Goal: Use online tool/utility: Utilize a website feature to perform a specific function

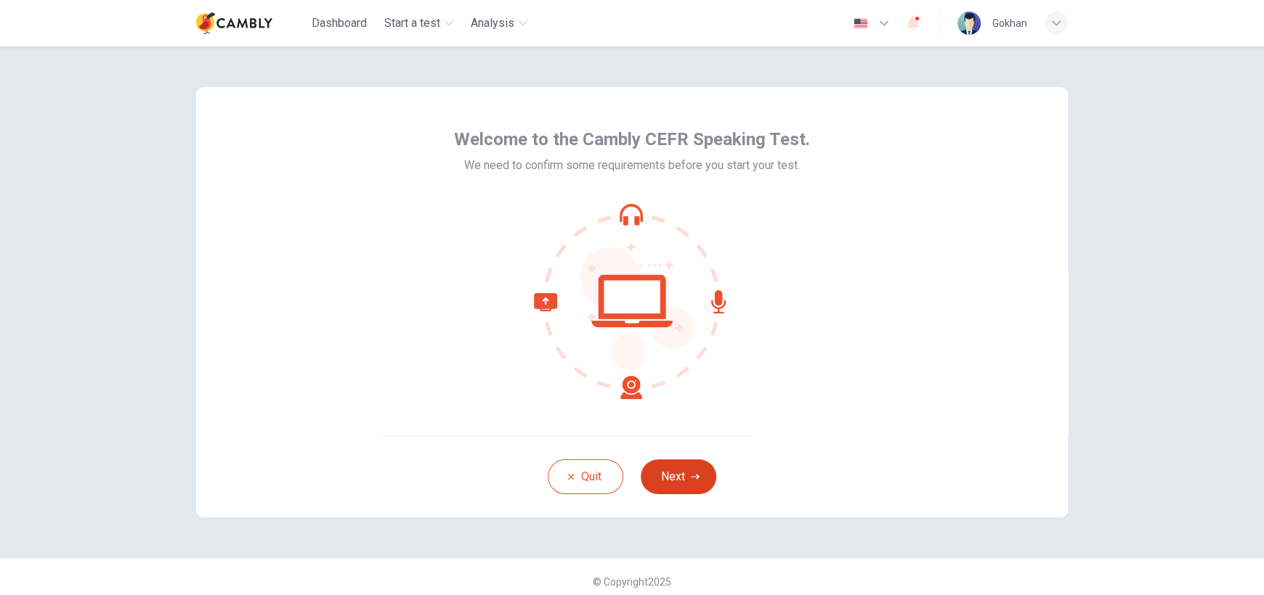
click at [691, 474] on icon "button" at bounding box center [695, 477] width 9 height 9
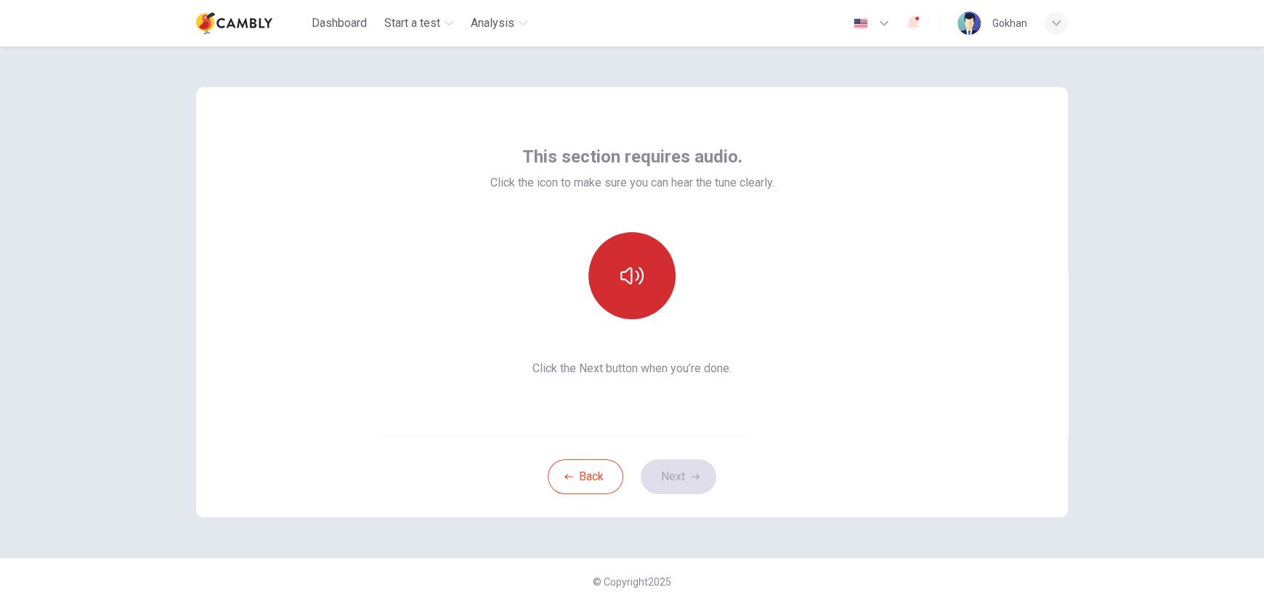
click at [632, 274] on icon "button" at bounding box center [631, 275] width 23 height 23
click at [691, 478] on icon "button" at bounding box center [695, 477] width 9 height 9
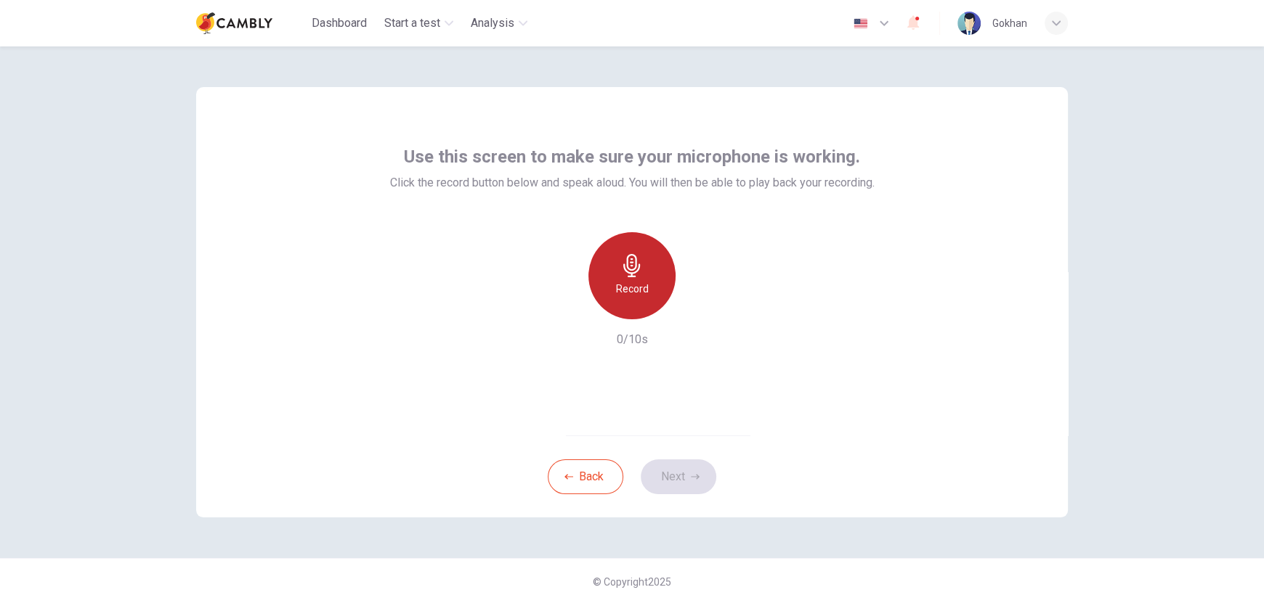
click at [623, 292] on h6 "Record" at bounding box center [632, 288] width 33 height 17
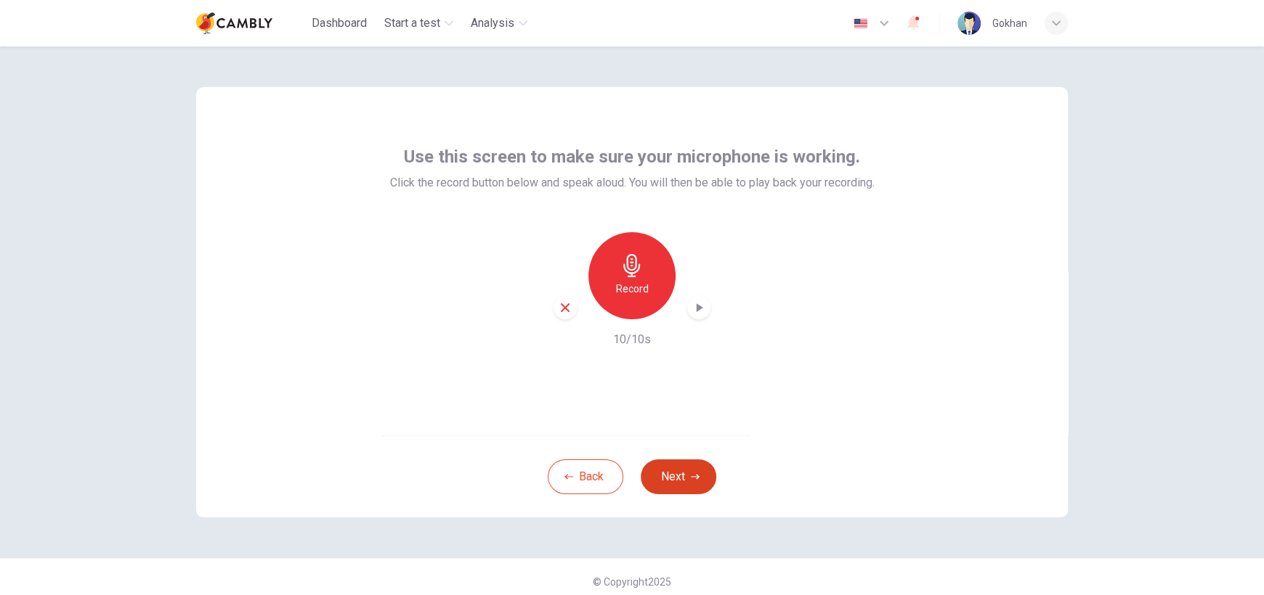
click at [682, 471] on button "Next" at bounding box center [678, 477] width 76 height 35
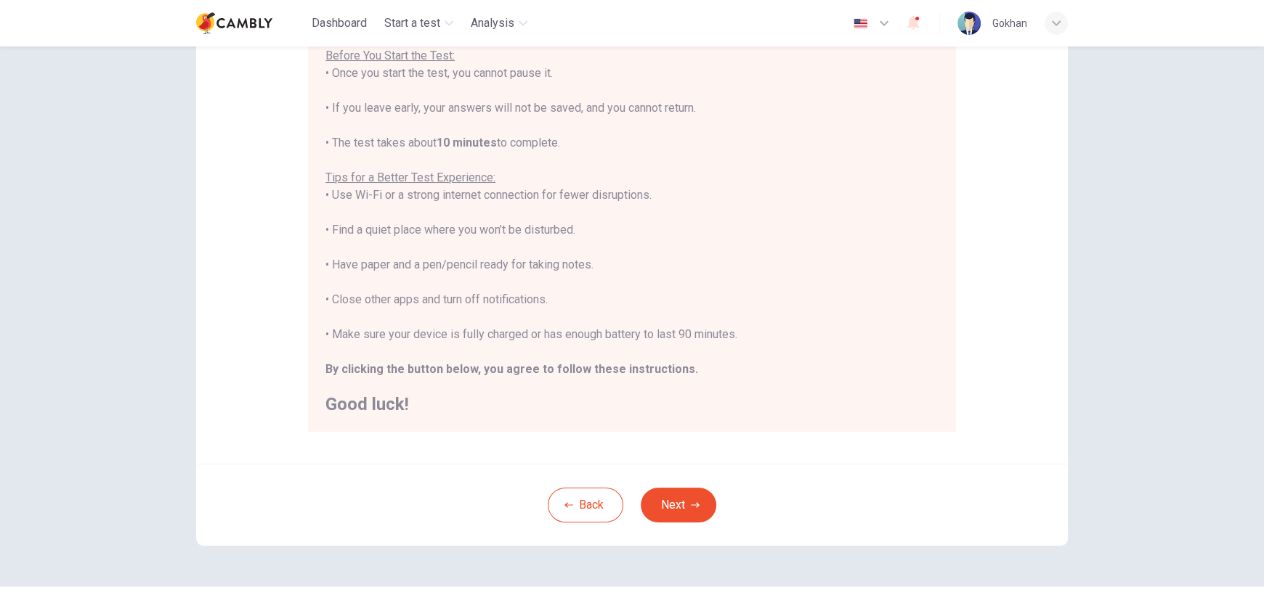
scroll to position [212, 0]
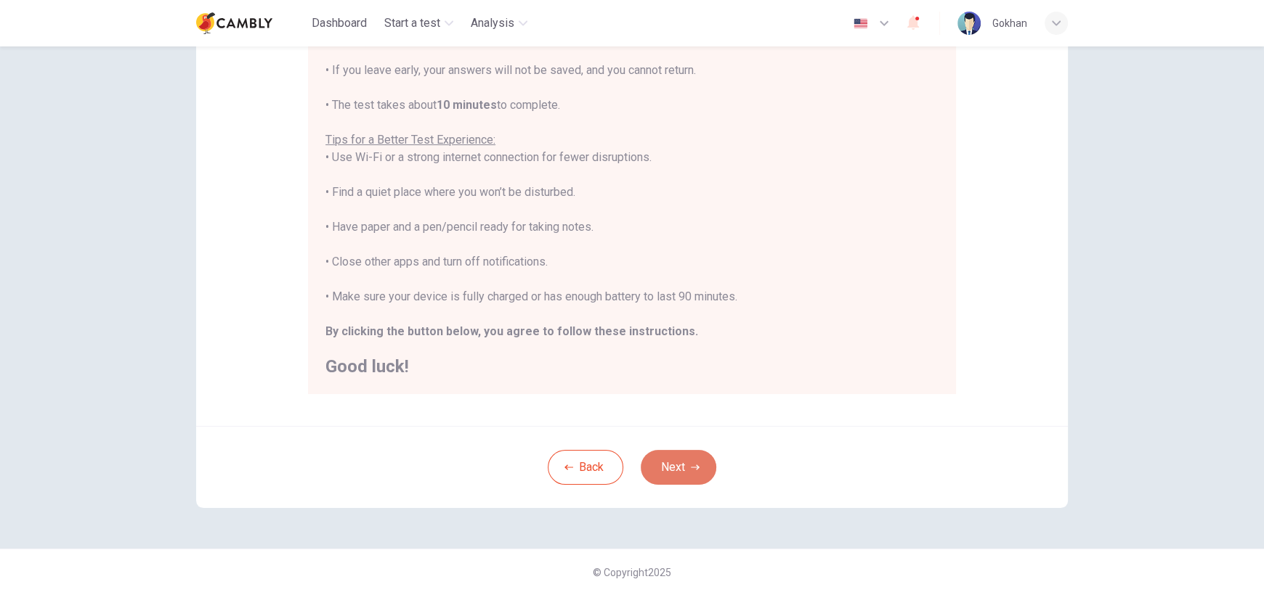
click at [691, 468] on icon "button" at bounding box center [695, 467] width 9 height 9
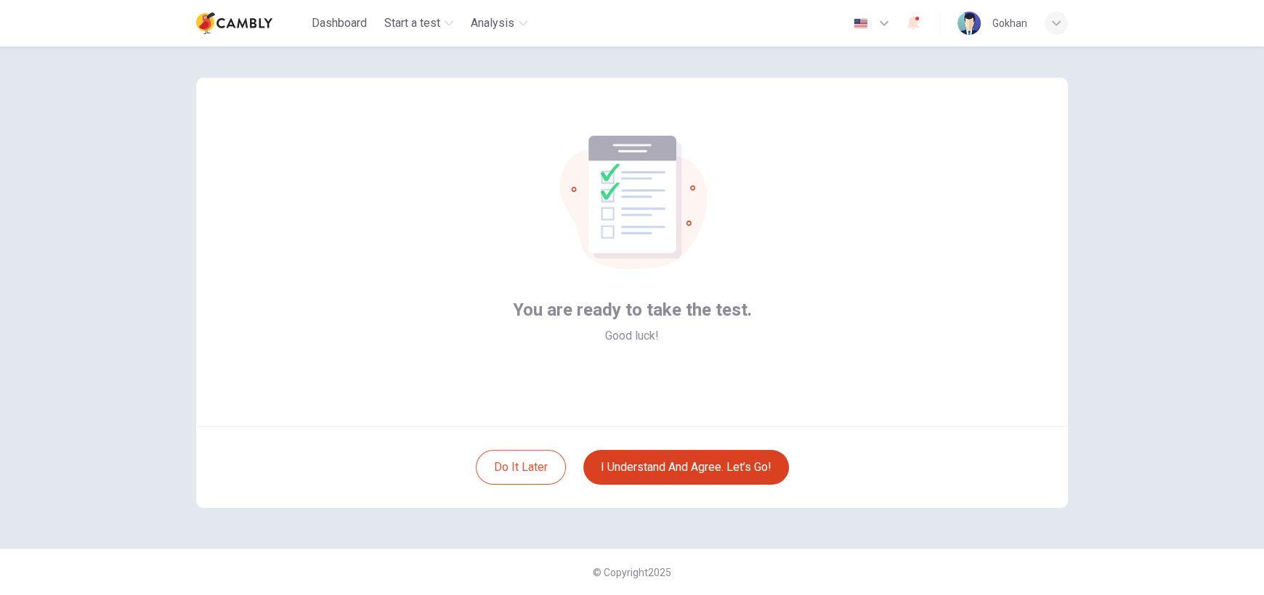
click at [701, 470] on button "I understand and agree. Let’s go!" at bounding box center [686, 467] width 206 height 35
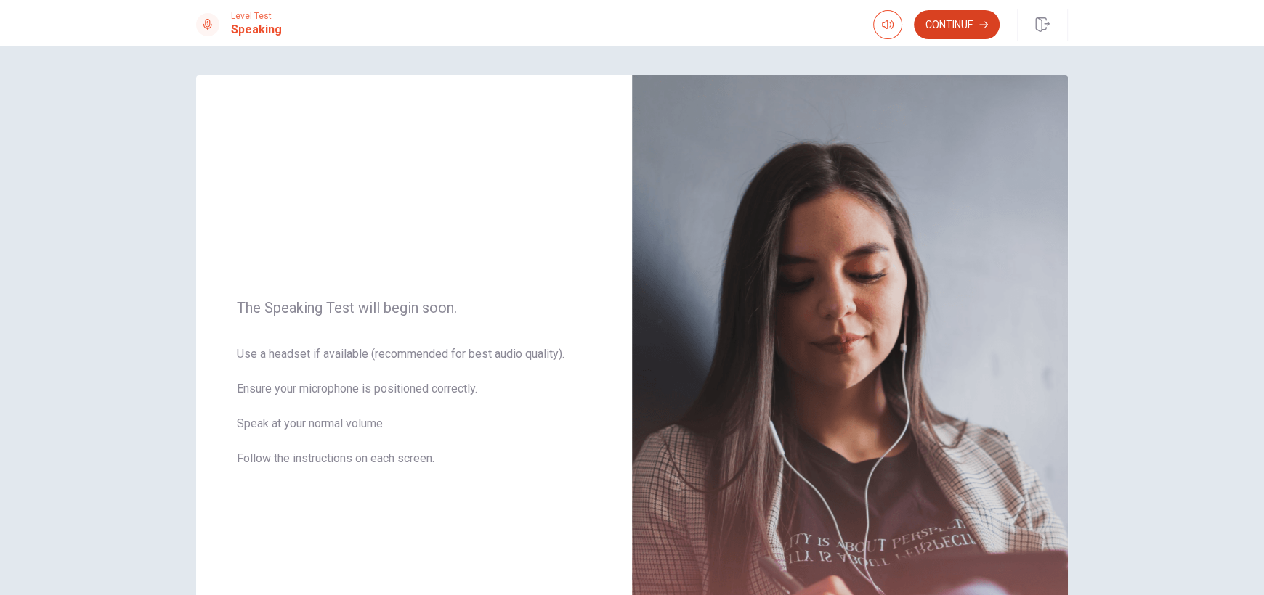
click at [961, 27] on button "Continue" at bounding box center [957, 24] width 86 height 29
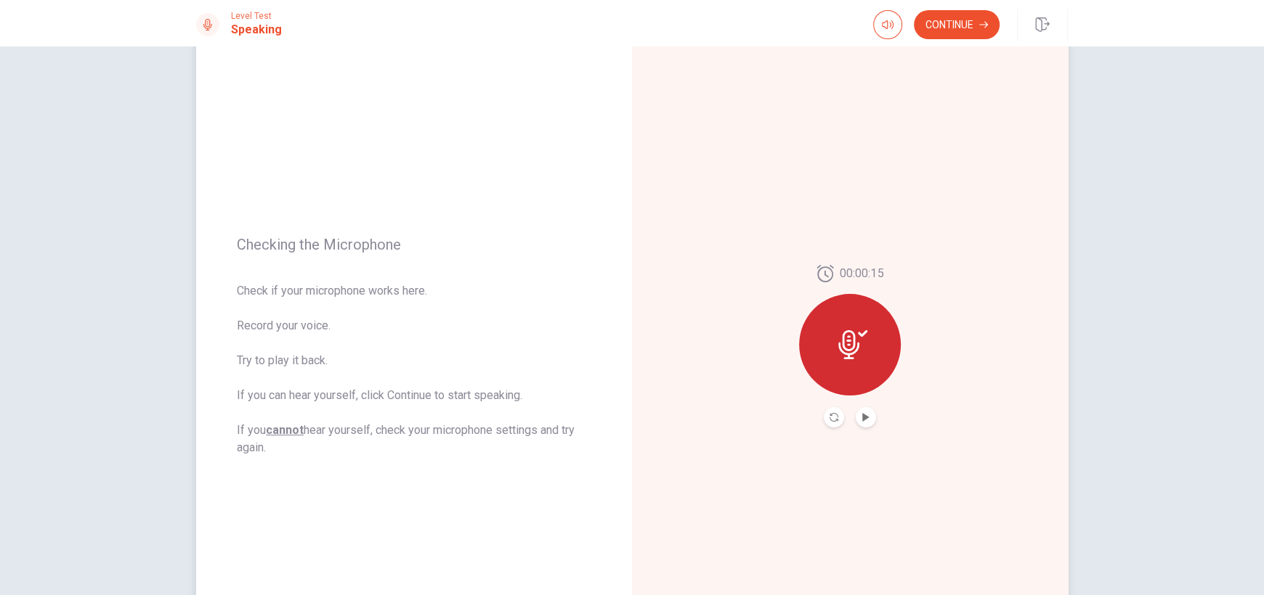
scroll to position [43, 0]
click at [953, 25] on button "Continue" at bounding box center [957, 24] width 86 height 29
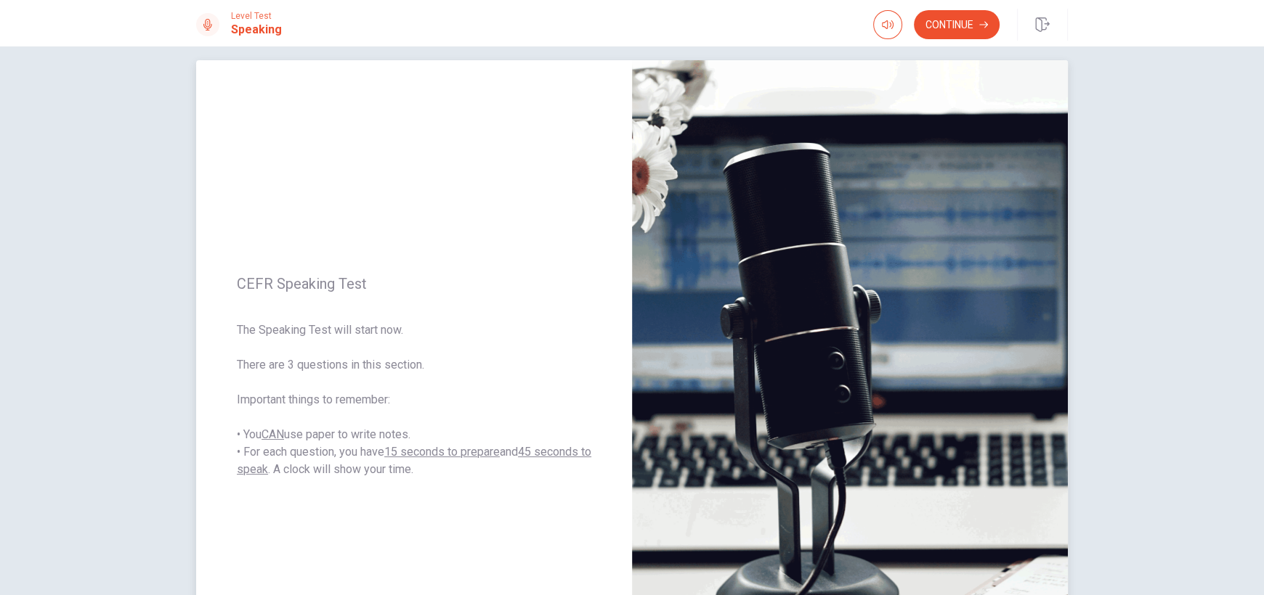
scroll to position [0, 0]
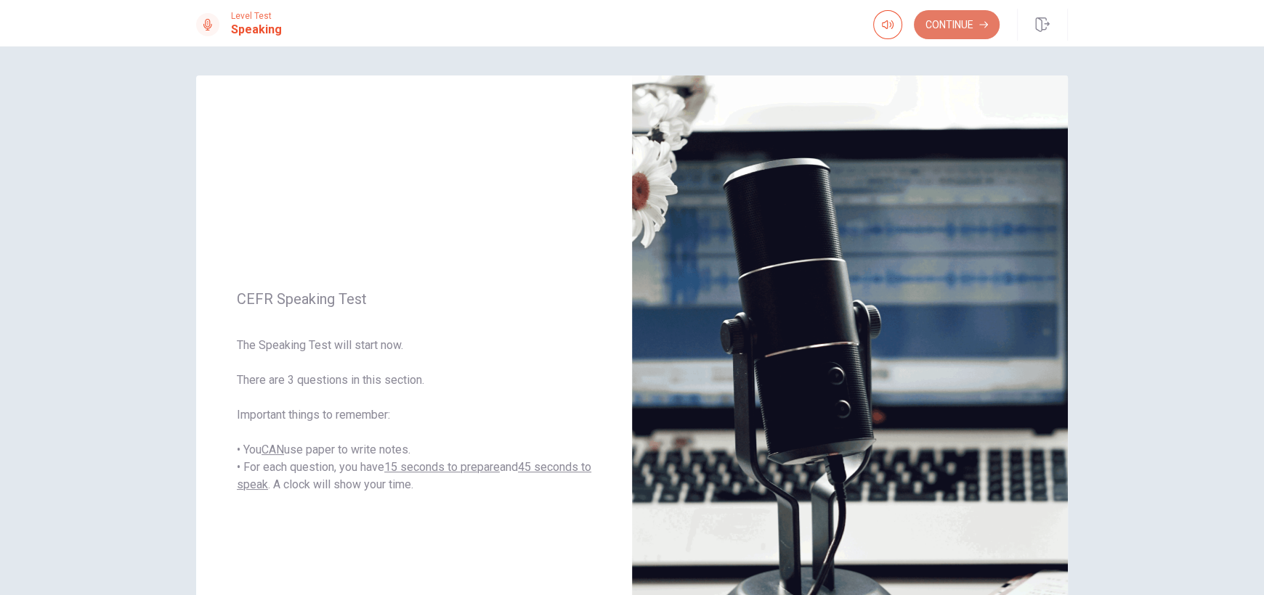
click at [967, 28] on button "Continue" at bounding box center [957, 24] width 86 height 29
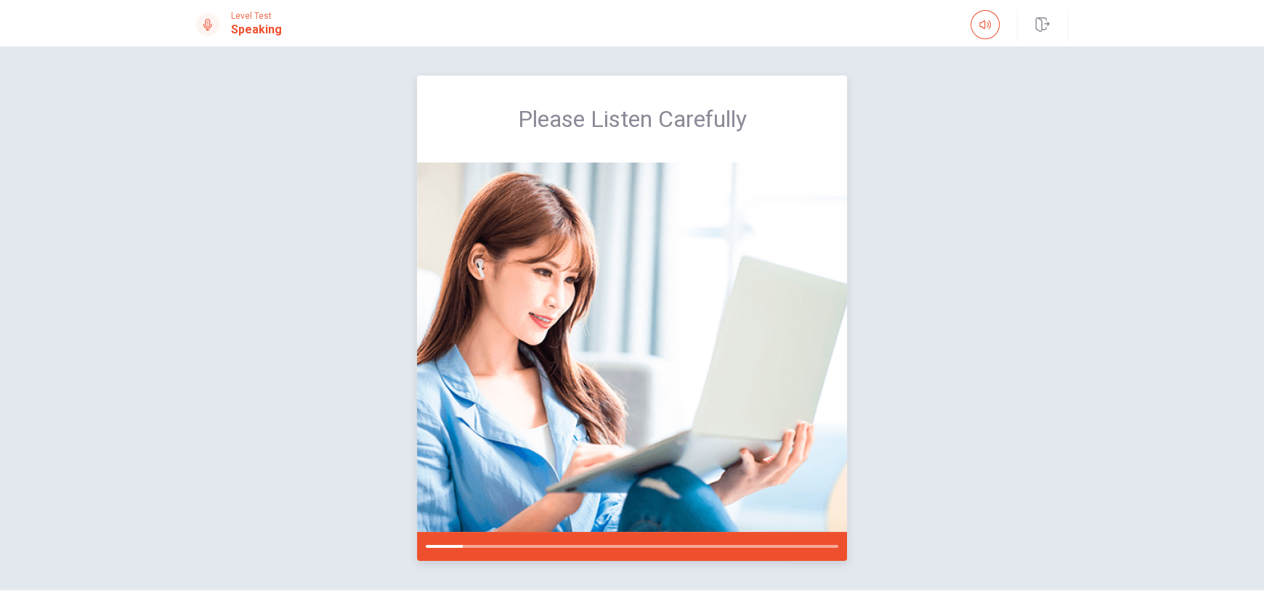
scroll to position [41, 0]
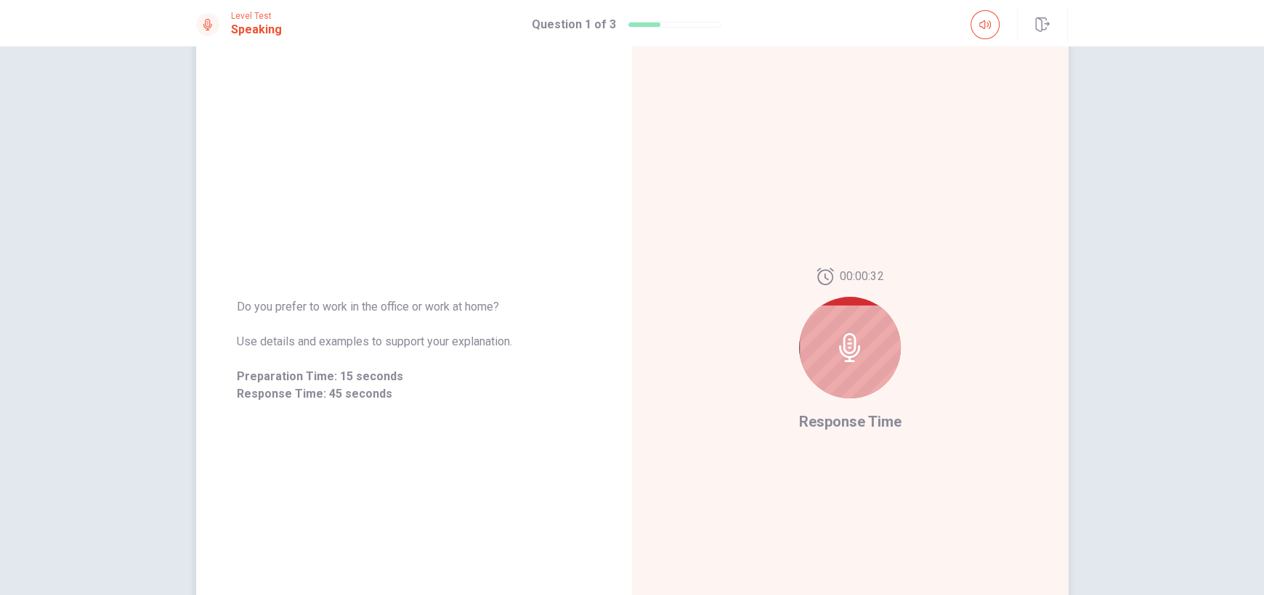
click at [848, 353] on icon at bounding box center [849, 347] width 21 height 29
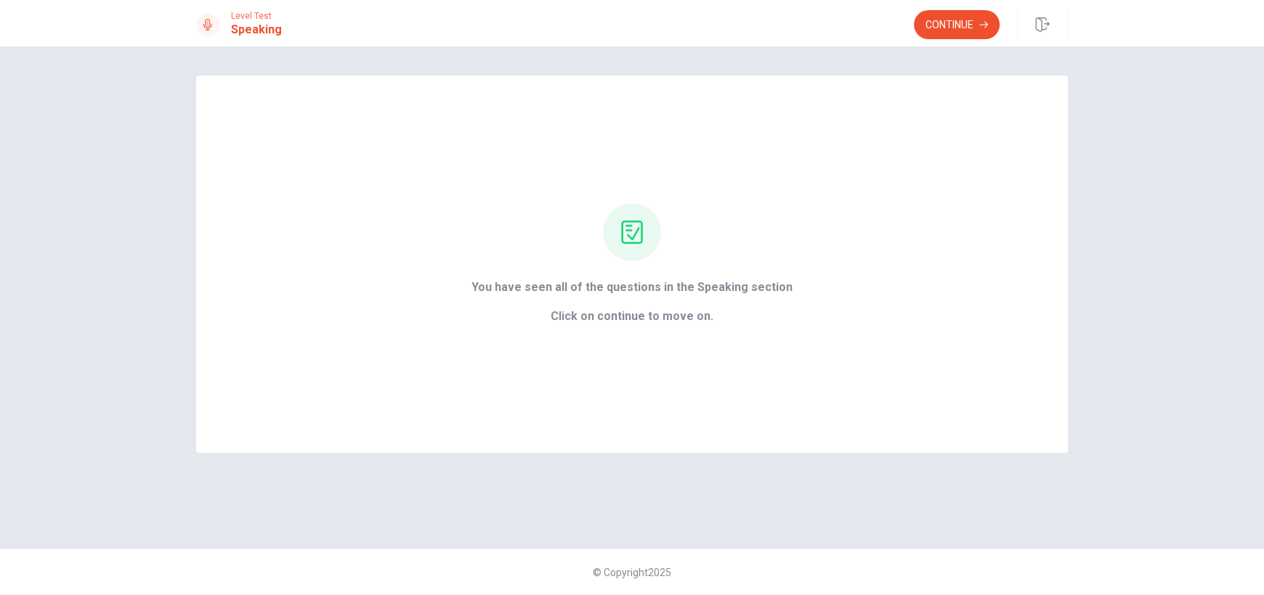
scroll to position [0, 0]
click at [955, 28] on button "Continue" at bounding box center [957, 24] width 86 height 29
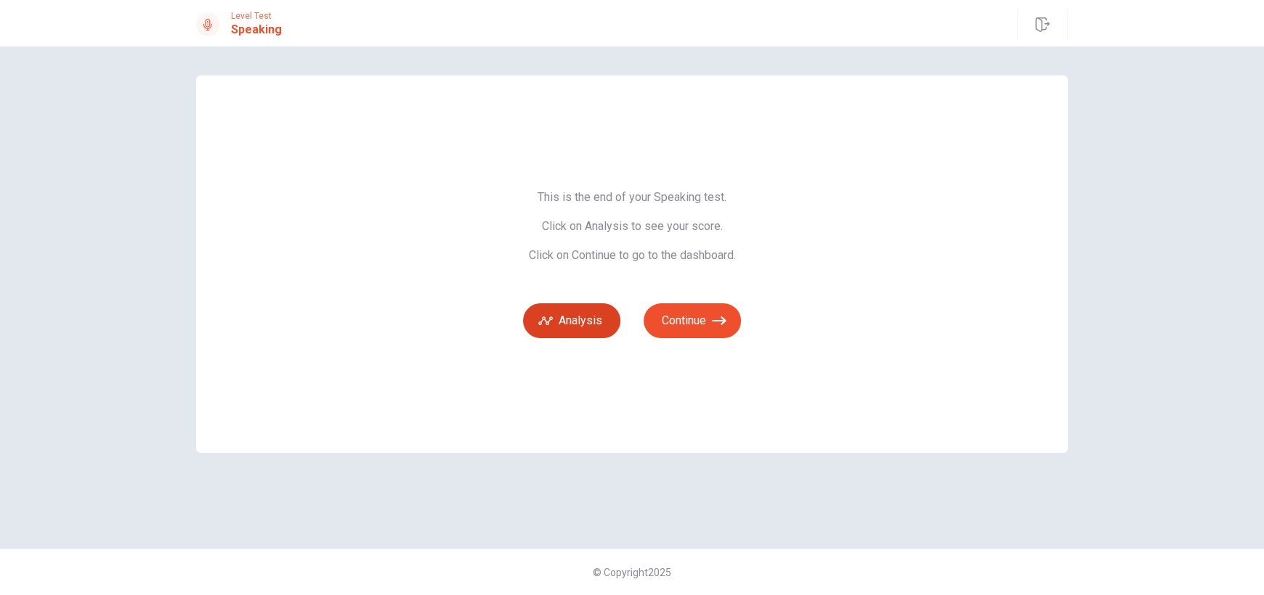
click at [570, 316] on button "Analysis" at bounding box center [571, 321] width 97 height 35
